Goal: Find contact information: Obtain details needed to contact an individual or organization

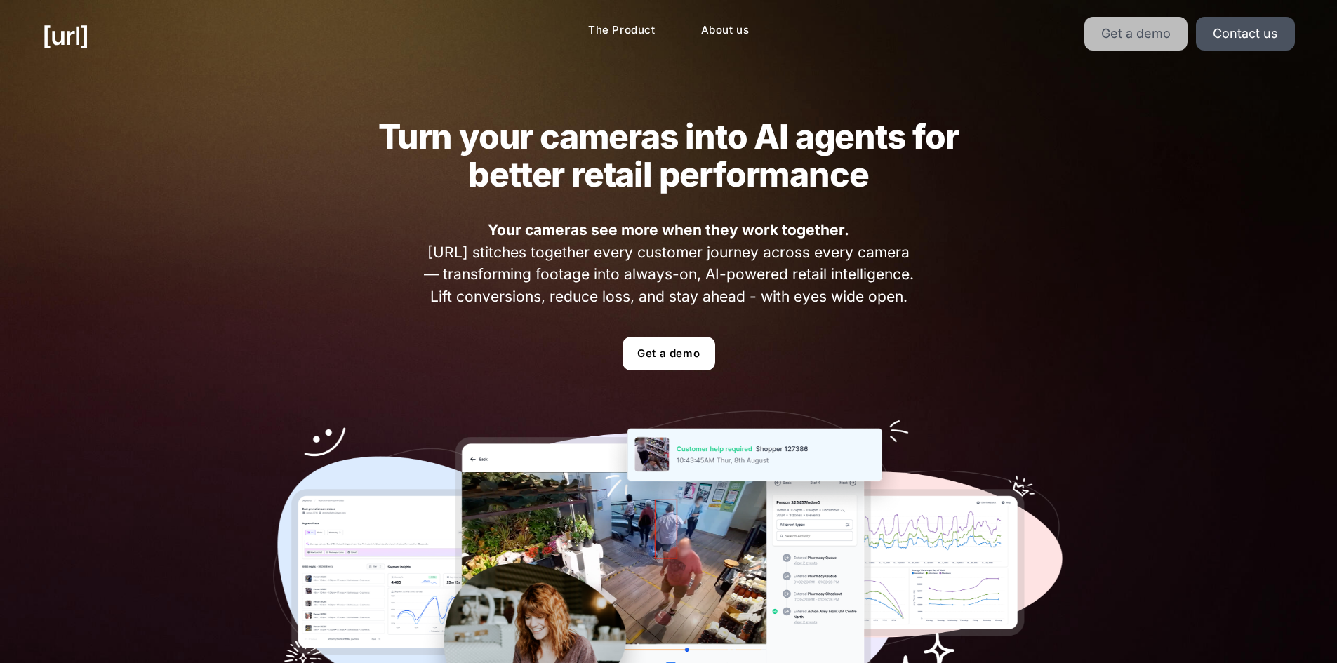
click at [1146, 28] on link "Get a demo" at bounding box center [1136, 34] width 103 height 34
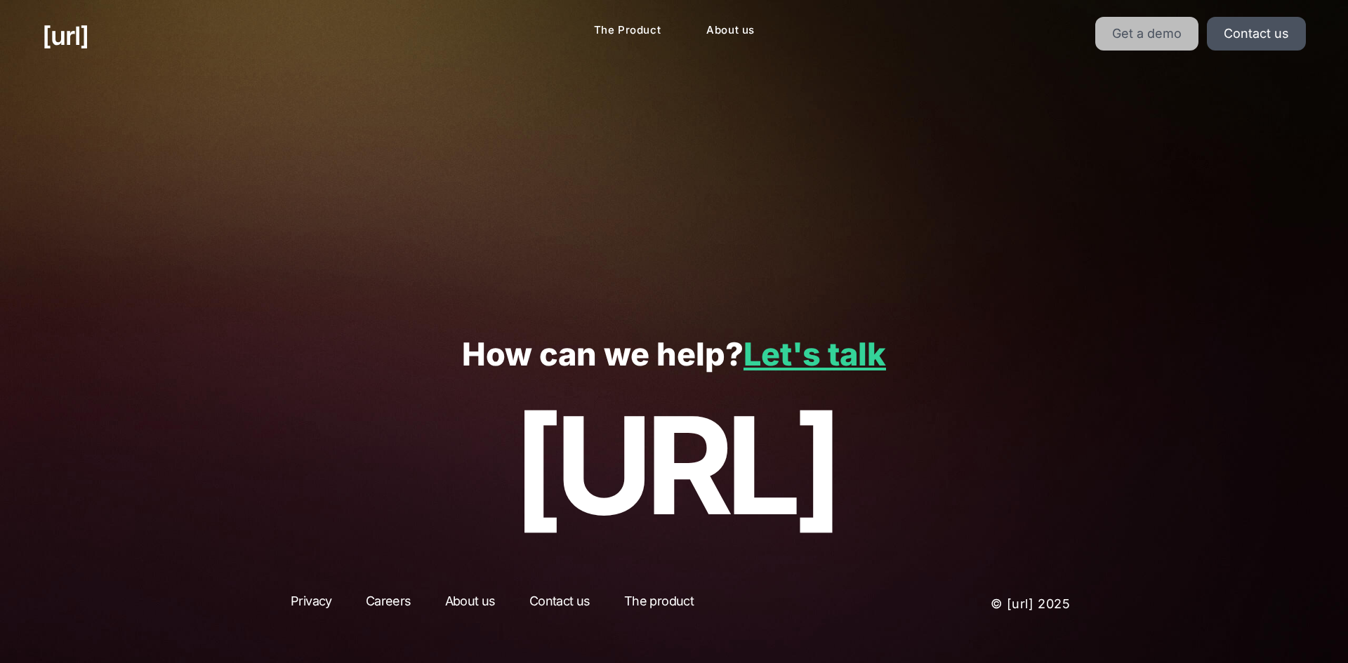
click at [1151, 42] on link "Get a demo" at bounding box center [1146, 34] width 103 height 34
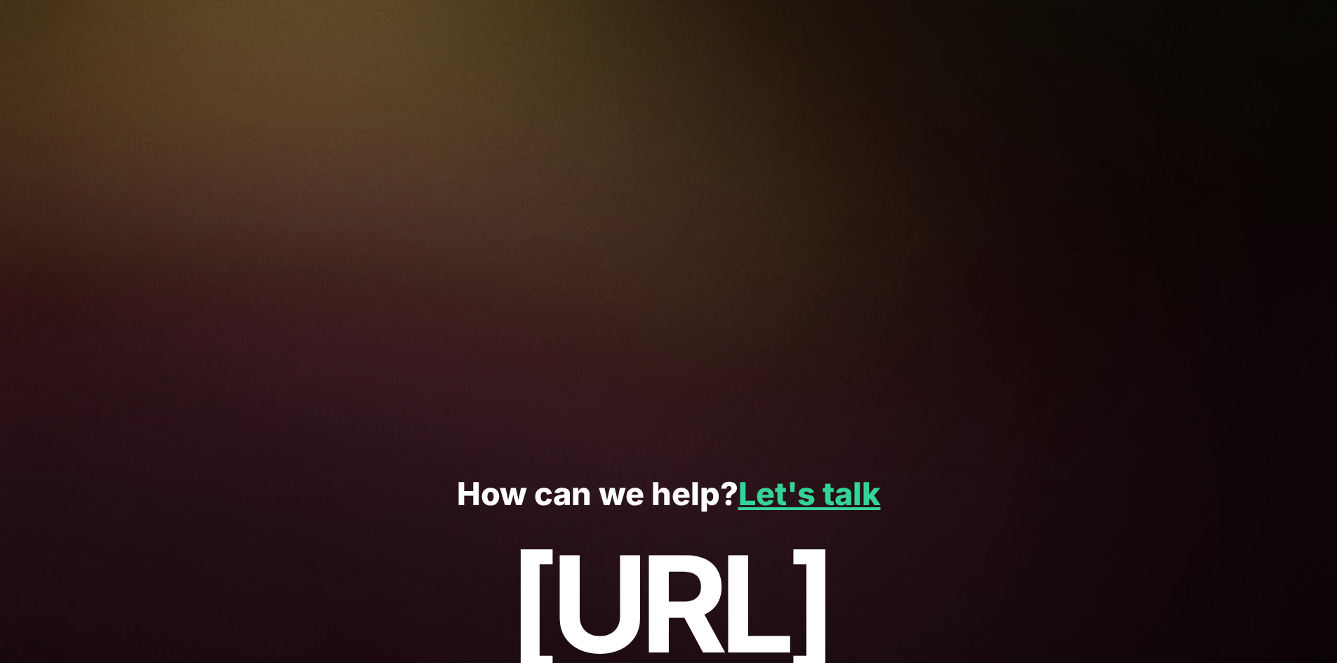
scroll to position [268, 0]
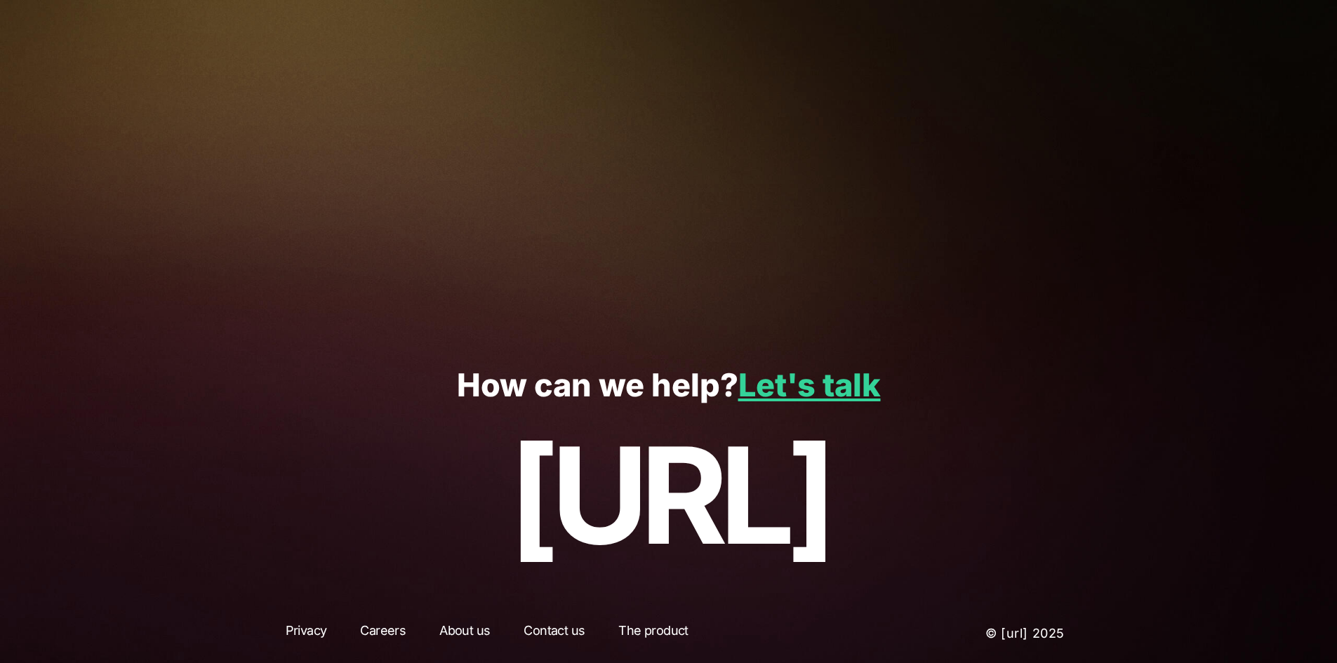
click at [654, 480] on p "[URL]" at bounding box center [668, 496] width 1253 height 150
click at [739, 375] on p "How can we help? Let's talk" at bounding box center [668, 386] width 1253 height 36
click at [784, 386] on link "Let's talk" at bounding box center [810, 385] width 143 height 39
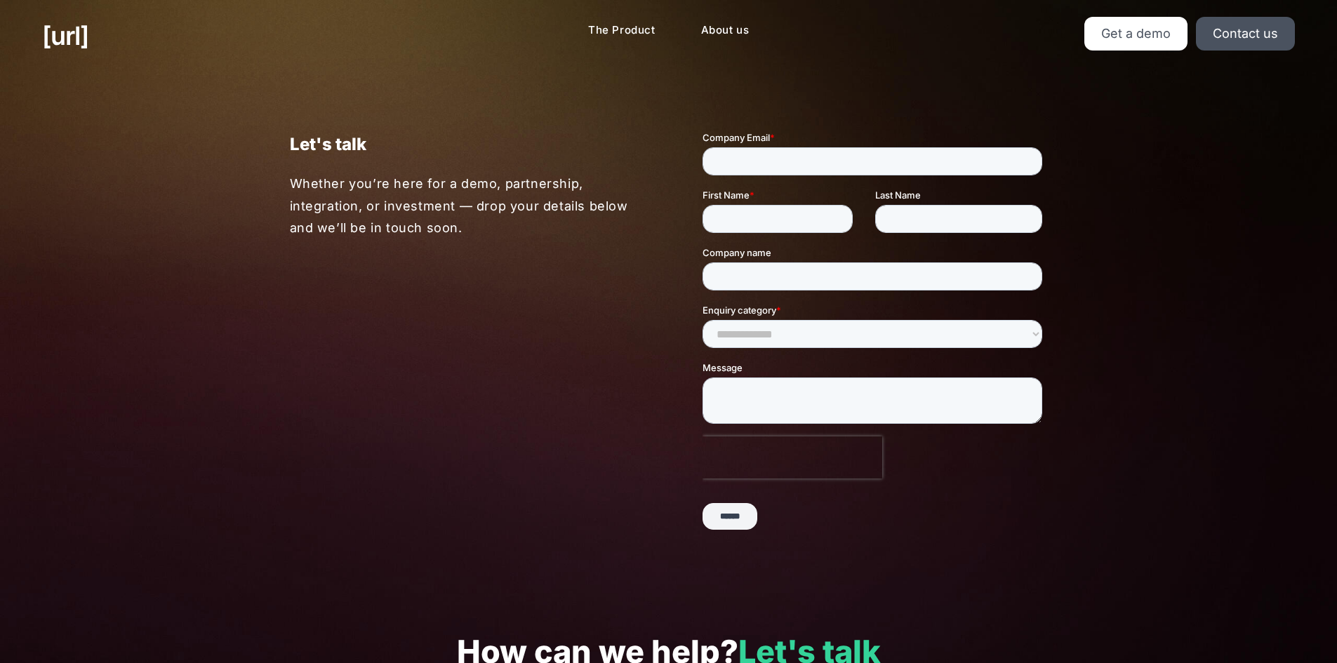
click at [894, 148] on div "Company Email *" at bounding box center [874, 153] width 345 height 45
click at [894, 166] on input "Company Email *" at bounding box center [872, 161] width 340 height 28
type input "**********"
